Goal: Task Accomplishment & Management: Manage account settings

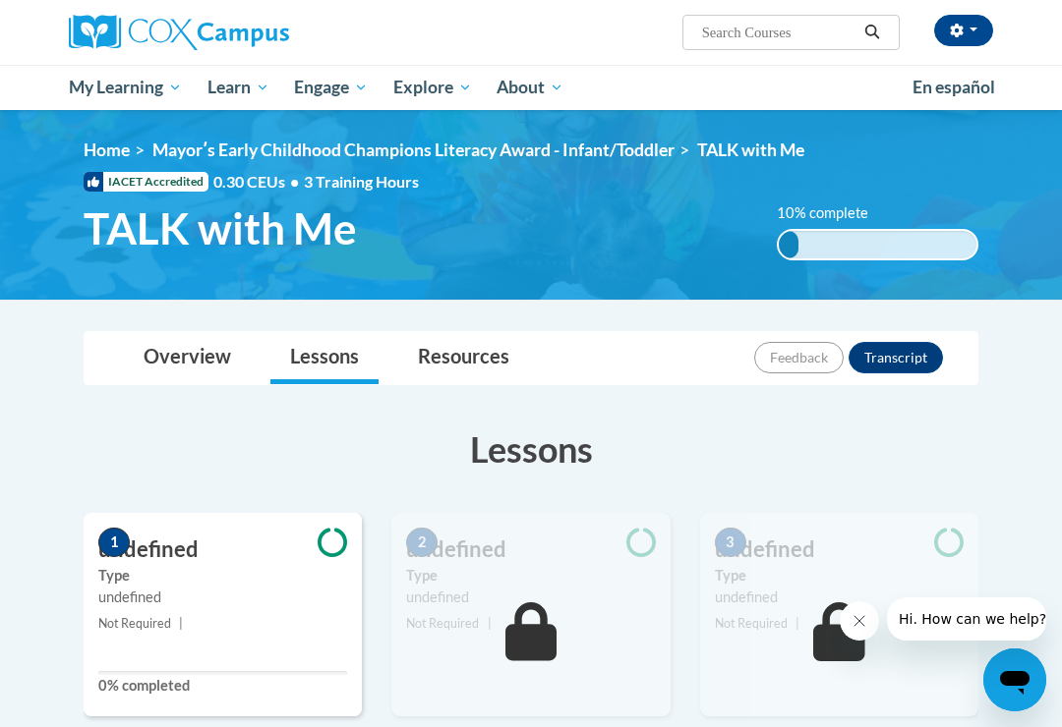
click at [958, 45] on button "button" at bounding box center [963, 30] width 59 height 31
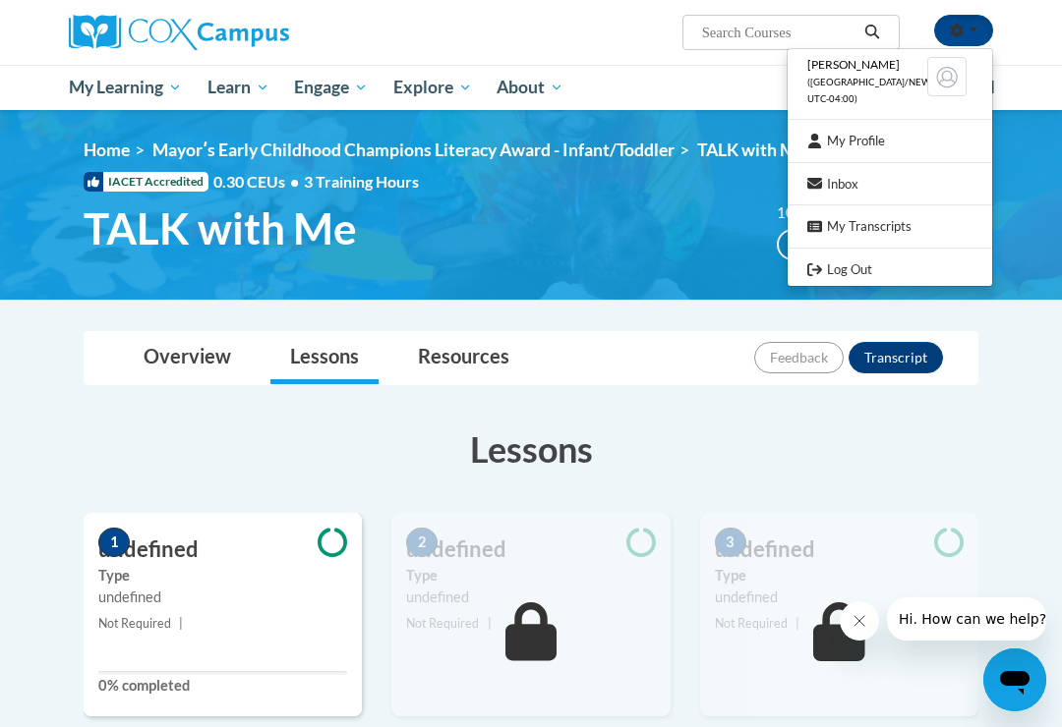
click at [850, 72] on li "Tiffany Hardeman (America/New_York UTC-04:00)" at bounding box center [889, 82] width 204 height 56
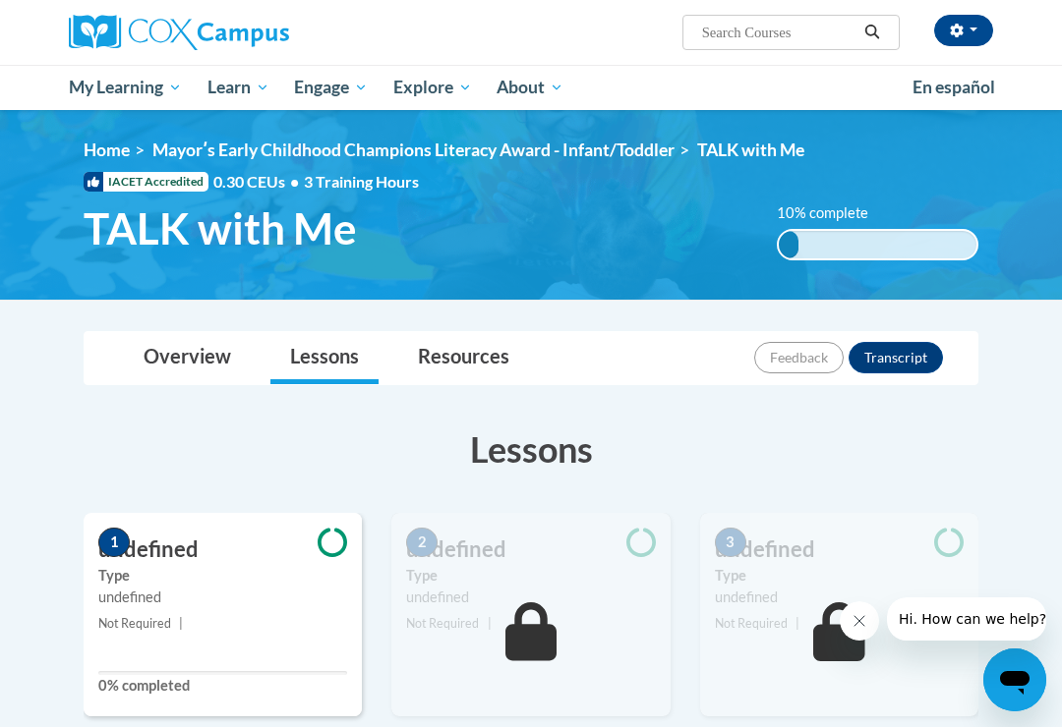
click at [970, 29] on span "button" at bounding box center [973, 30] width 8 height 4
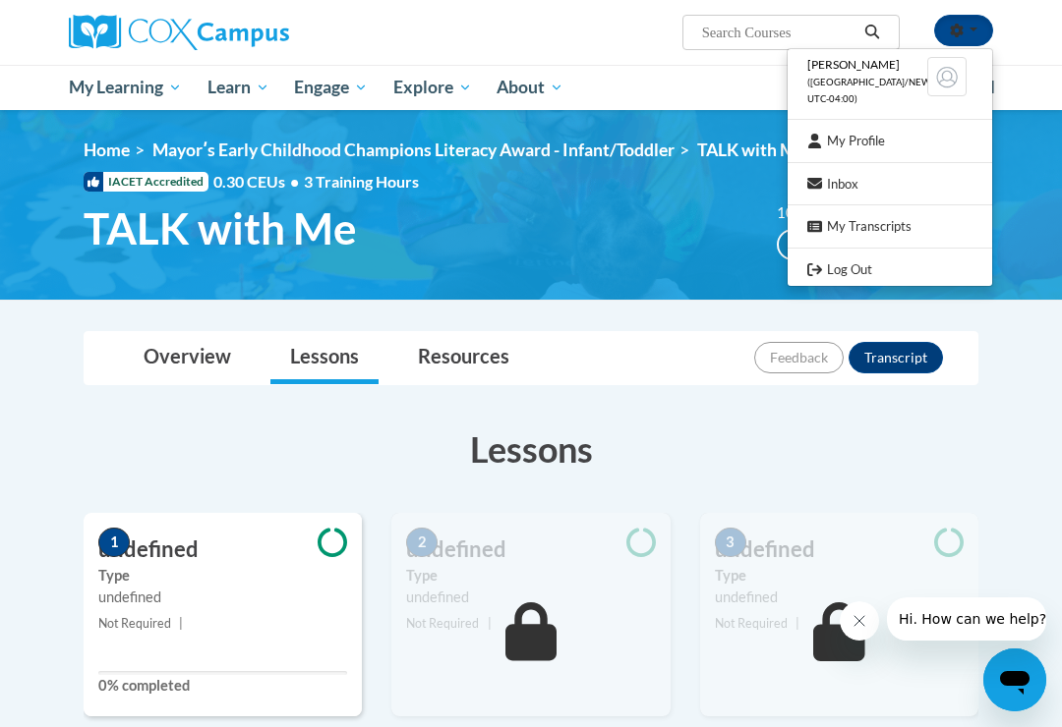
click at [859, 259] on link "Log Out" at bounding box center [889, 270] width 204 height 25
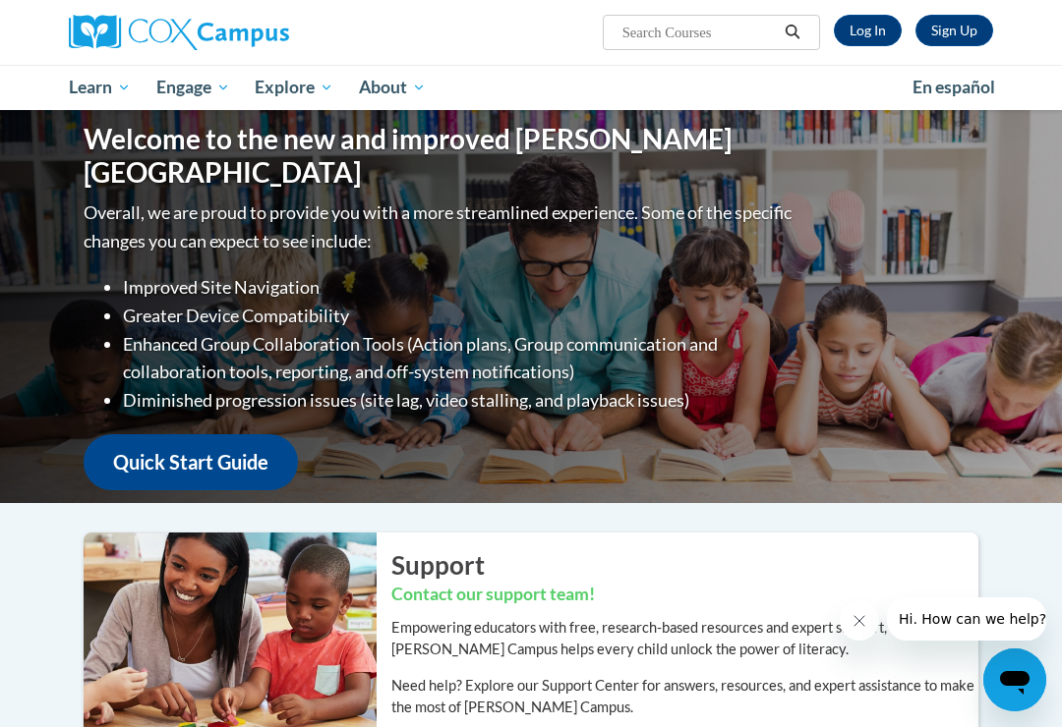
click at [878, 22] on link "Log In" at bounding box center [868, 30] width 68 height 31
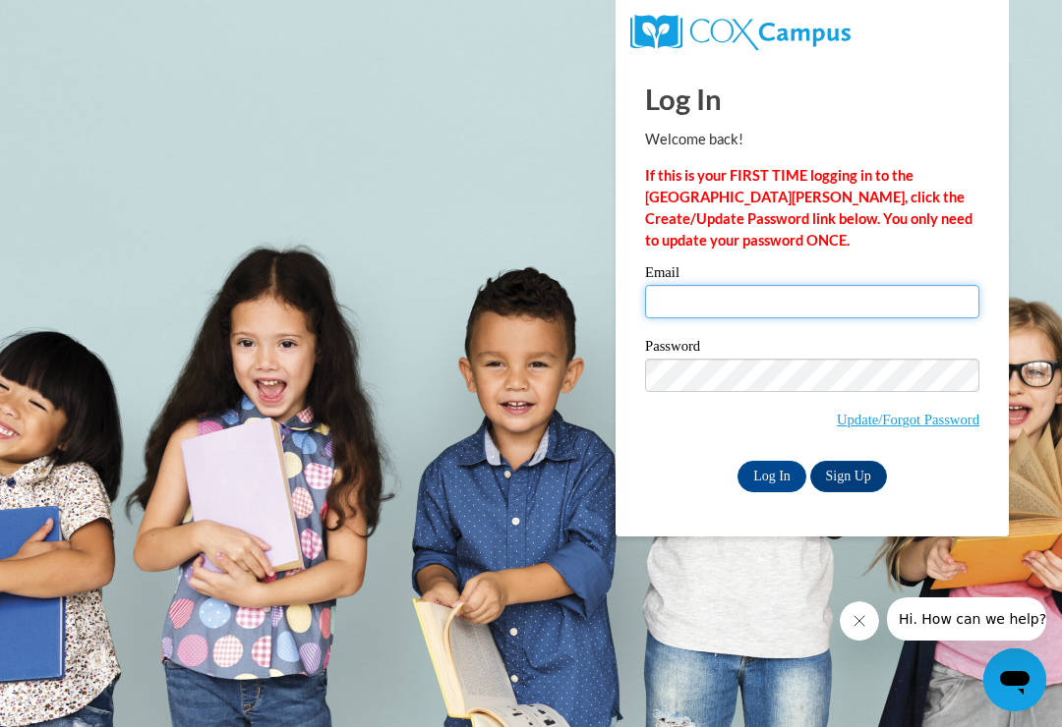
type input "tiffanyhademan@yahoo.com"
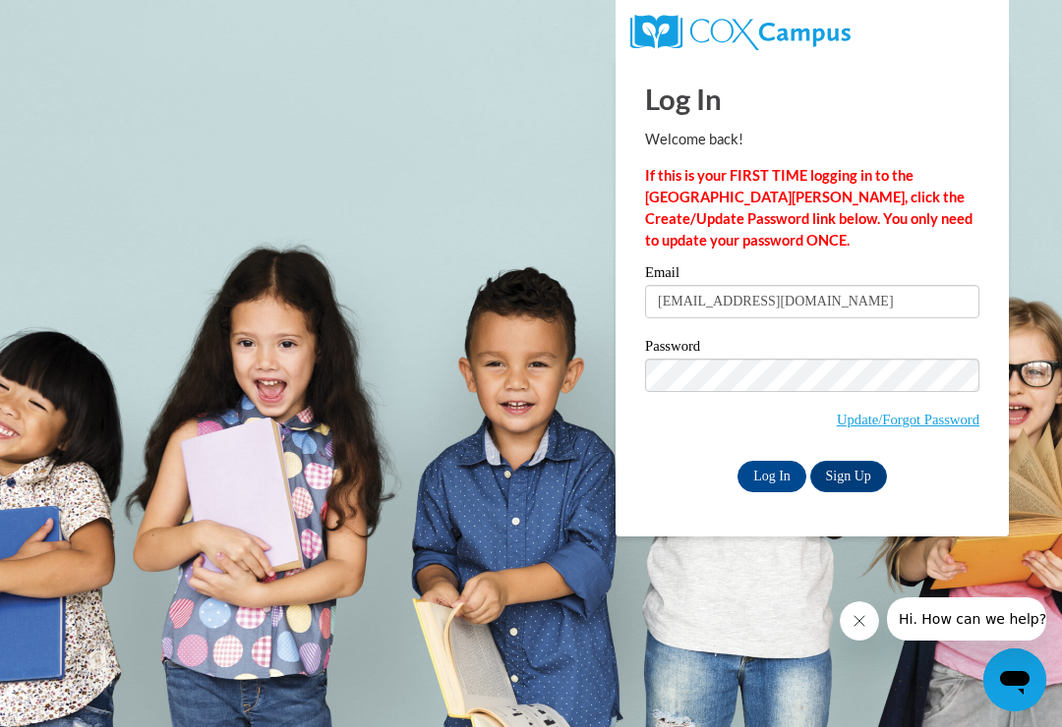
click at [772, 475] on input "Log In" at bounding box center [771, 476] width 69 height 31
click at [781, 472] on input "Log In" at bounding box center [771, 476] width 69 height 31
click at [754, 467] on input "Log In" at bounding box center [771, 476] width 69 height 31
